Goal: Navigation & Orientation: Understand site structure

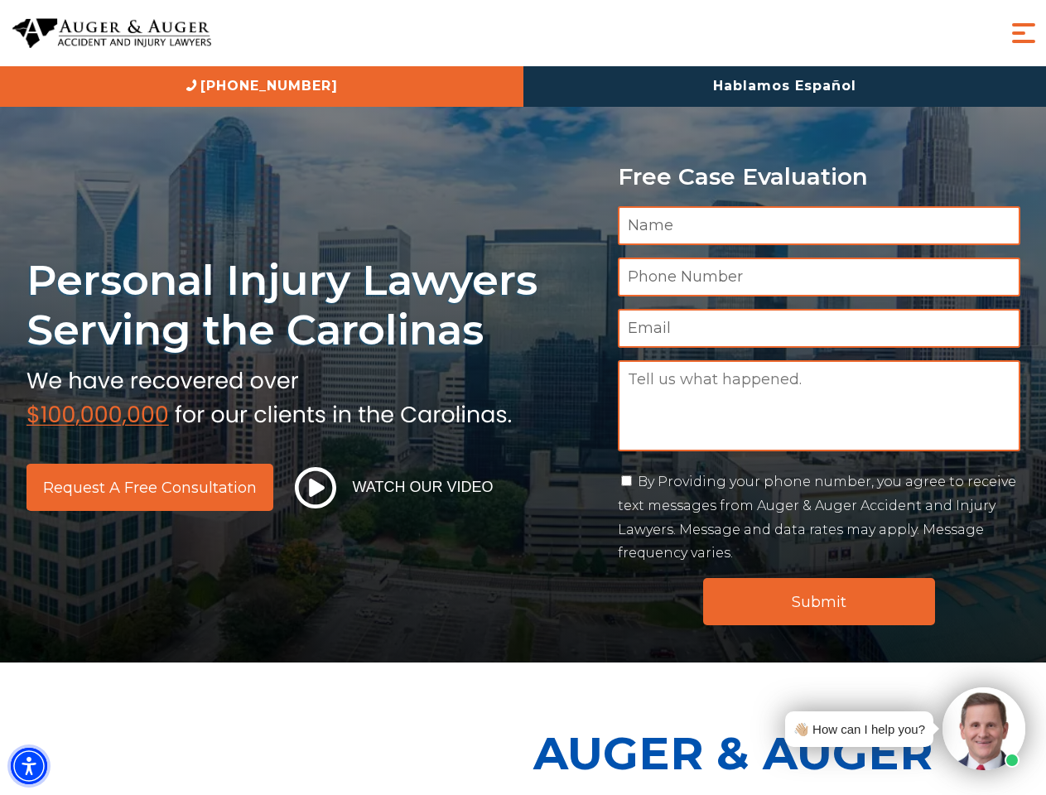
click at [29, 766] on img "Accessibility Menu" at bounding box center [29, 766] width 36 height 36
